Goal: Information Seeking & Learning: Learn about a topic

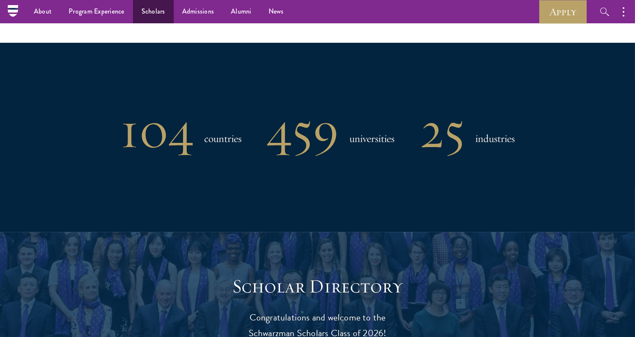
scroll to position [615, 0]
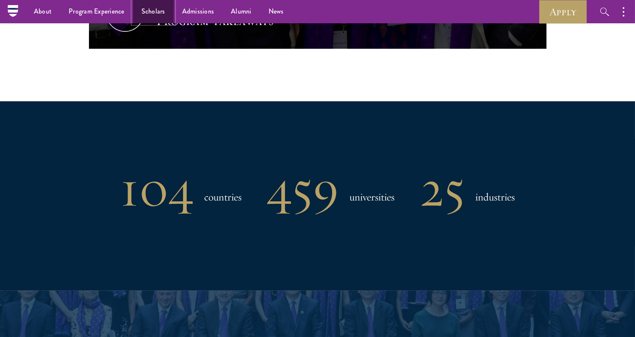
click at [152, 16] on link "Scholars" at bounding box center [153, 11] width 41 height 23
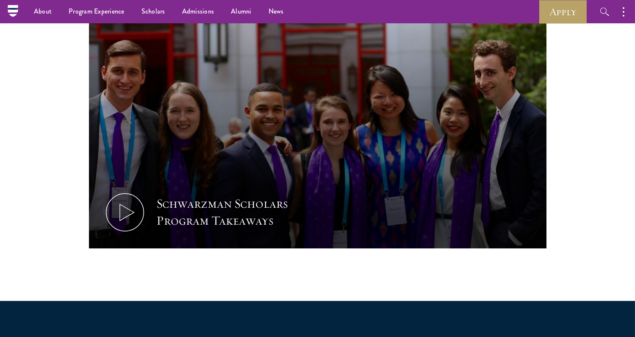
scroll to position [354, 0]
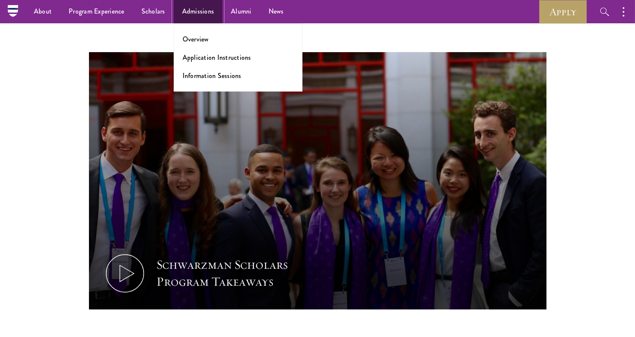
click at [200, 11] on link "Admissions" at bounding box center [198, 11] width 49 height 23
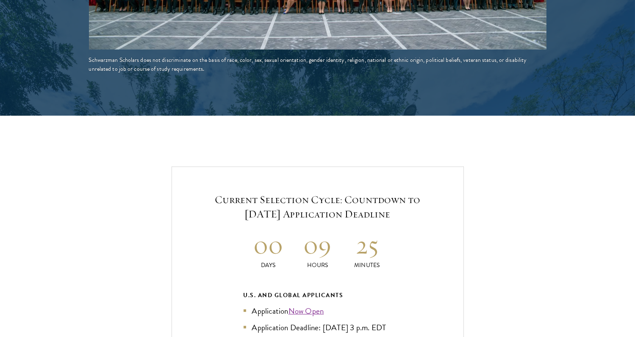
scroll to position [1676, 0]
